Goal: Obtain resource: Download file/media

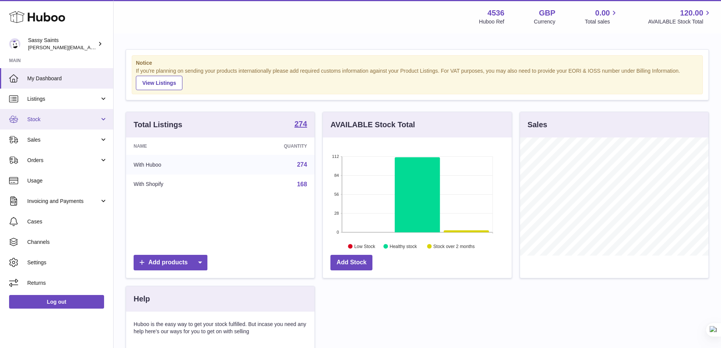
scroll to position [118, 189]
click at [44, 125] on link "Stock" at bounding box center [56, 119] width 113 height 20
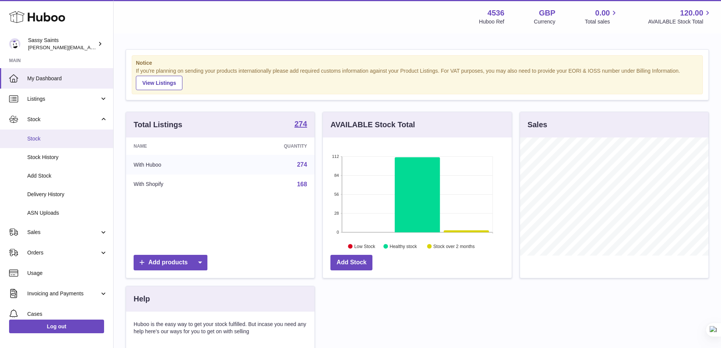
click at [42, 141] on span "Stock" at bounding box center [67, 138] width 80 height 7
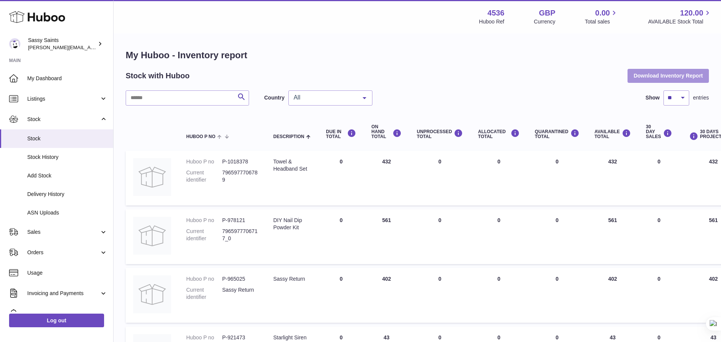
click at [649, 69] on button "Download Inventory Report" at bounding box center [667, 76] width 81 height 14
